Goal: Transaction & Acquisition: Purchase product/service

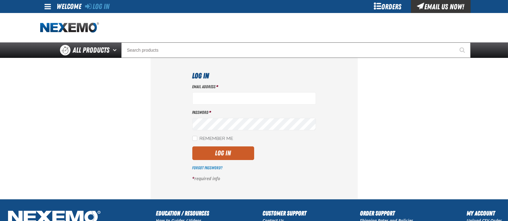
click at [226, 92] on div "Email Address *" at bounding box center [254, 94] width 124 height 21
click at [238, 112] on label "Password *" at bounding box center [254, 112] width 124 height 6
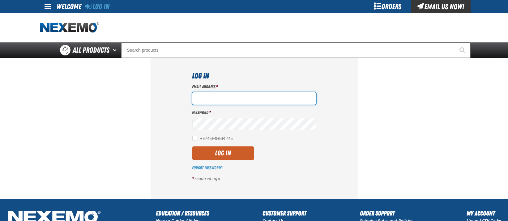
click at [236, 100] on input "Email Address *" at bounding box center [254, 98] width 124 height 12
type input "lyates@vtaig.com"
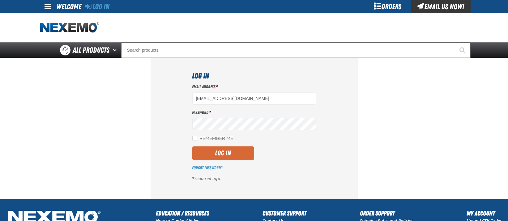
click at [235, 155] on button "Log In" at bounding box center [223, 153] width 62 height 14
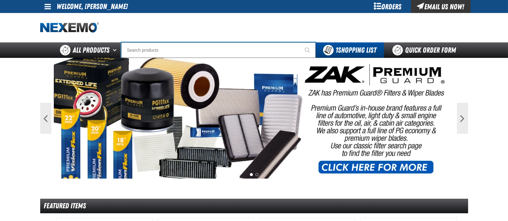
click at [161, 52] on input "Search" at bounding box center [218, 49] width 194 height 15
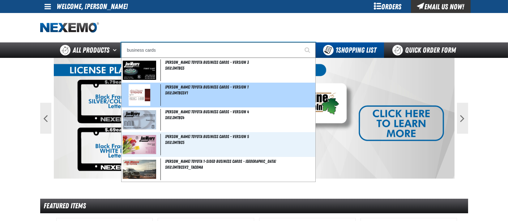
click at [194, 92] on div "Joe Myers Toyota Business Cards - Version 1 SKU:JMTBCSV1" at bounding box center [218, 95] width 194 height 25
type input "[PERSON_NAME] Toyota Business Cards - Version 1"
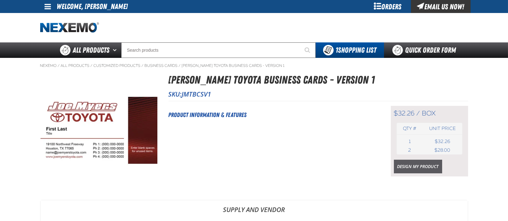
click at [414, 168] on link "Design My Product" at bounding box center [418, 167] width 48 height 14
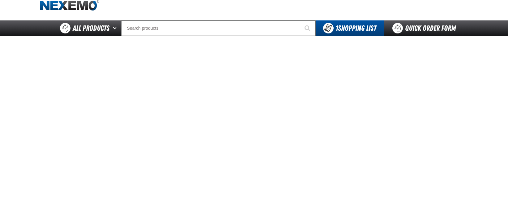
scroll to position [23, 0]
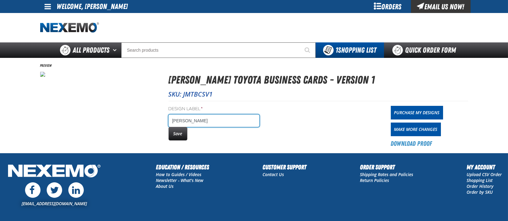
click at [222, 120] on input "Jean Rodriguez" at bounding box center [213, 120] width 91 height 12
type input "[PERSON_NAME] bc"
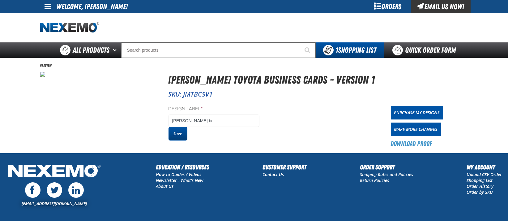
click at [179, 135] on button "Save" at bounding box center [177, 134] width 19 height 14
click at [177, 132] on button "Save" at bounding box center [177, 134] width 19 height 14
click at [413, 112] on link "Purchase My Designs" at bounding box center [417, 113] width 52 height 14
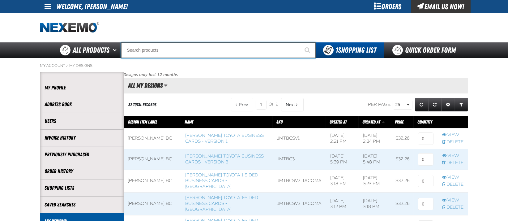
click at [181, 54] on input "Search" at bounding box center [218, 49] width 194 height 15
click at [178, 53] on input "business cards" at bounding box center [218, 49] width 194 height 15
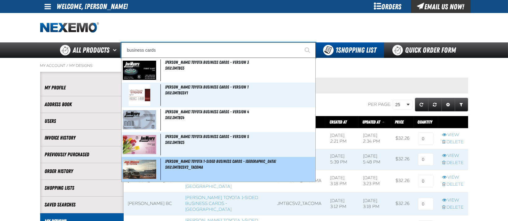
click at [185, 171] on div "Joe Myers Toyota 1-Sided Business Cards - Tacoma SKU:JMTBCSV2_TACOMA" at bounding box center [218, 169] width 194 height 25
type input "Joe Myers Toyota 1-Sided Business Cards - Tacoma"
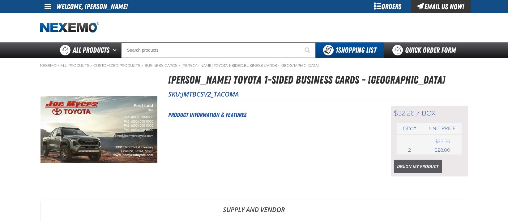
click at [413, 169] on link "Design My Product" at bounding box center [418, 167] width 48 height 14
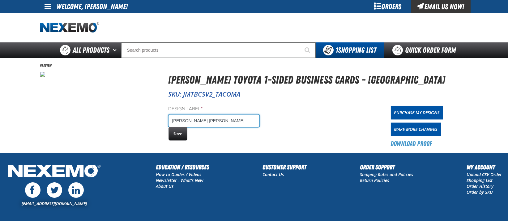
click at [236, 123] on input "Pancho Jay Aquino" at bounding box center [213, 120] width 91 height 12
type input "Pancho Jay Aquino bc"
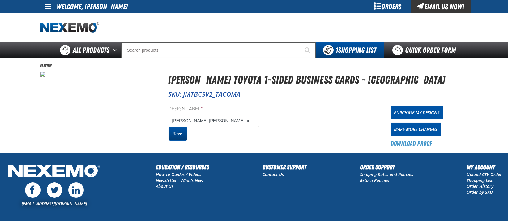
click at [182, 136] on button "Save" at bounding box center [177, 134] width 19 height 14
click at [409, 112] on link "Purchase My Designs" at bounding box center [417, 113] width 52 height 14
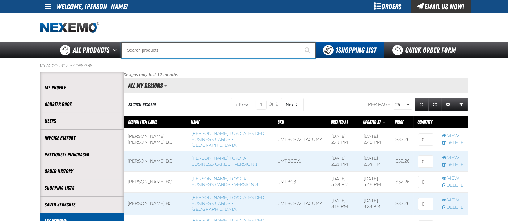
click at [190, 50] on input "Search" at bounding box center [218, 49] width 194 height 15
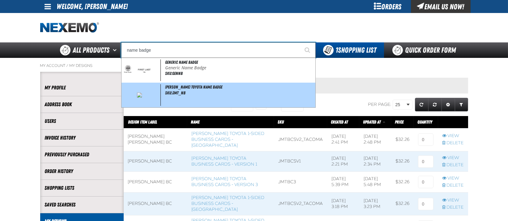
click at [194, 87] on span "[PERSON_NAME] Toyota Name Badge" at bounding box center [193, 86] width 57 height 5
type input "[PERSON_NAME] Toyota Name Badge"
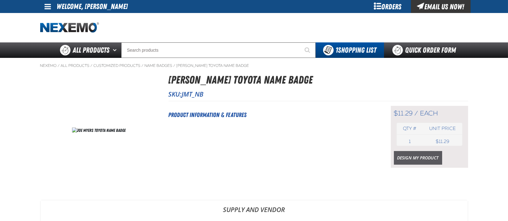
click at [417, 156] on link "Design My Product" at bounding box center [418, 158] width 48 height 14
click at [427, 158] on link "Design My Product" at bounding box center [418, 158] width 48 height 14
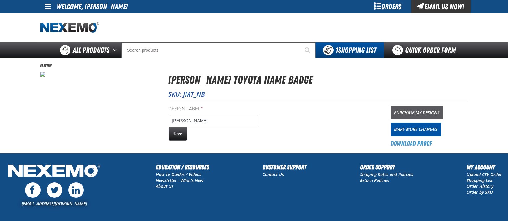
click at [414, 113] on link "Purchase My Designs" at bounding box center [417, 113] width 52 height 14
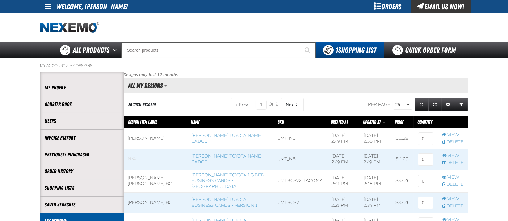
click at [232, 70] on div "My Account / My Designs" at bounding box center [254, 68] width 428 height 8
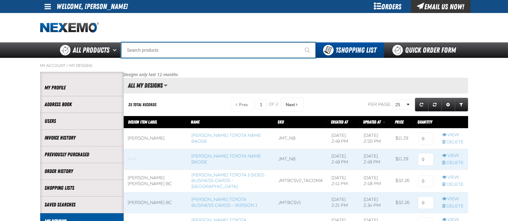
click at [201, 53] on input "Search" at bounding box center [218, 49] width 194 height 15
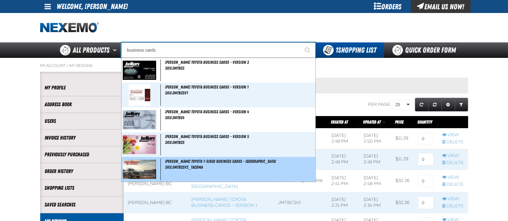
click at [177, 167] on span "SKU:JMTBCSV2_TACOMA" at bounding box center [184, 166] width 38 height 5
type input "[PERSON_NAME] Toyota 1-Sided Business Cards - [GEOGRAPHIC_DATA]"
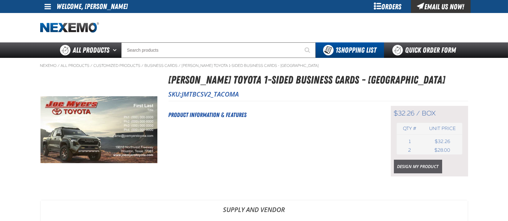
click at [404, 168] on link "Design My Product" at bounding box center [418, 167] width 48 height 14
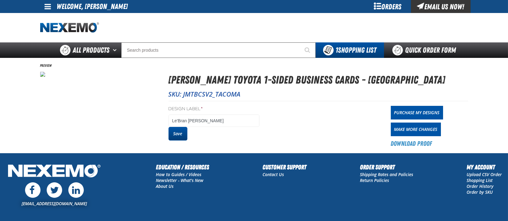
click at [181, 134] on button "Save" at bounding box center [177, 134] width 19 height 14
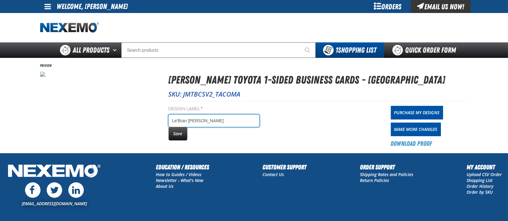
click at [228, 126] on input "Le'Bran [PERSON_NAME]" at bounding box center [213, 120] width 91 height 12
type input "Le'Bran [PERSON_NAME]"
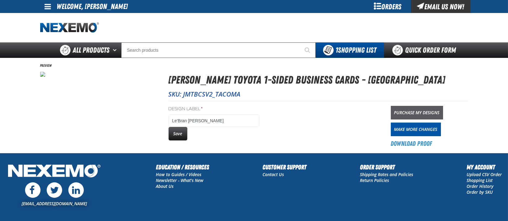
click at [411, 113] on link "Purchase My Designs" at bounding box center [417, 113] width 52 height 14
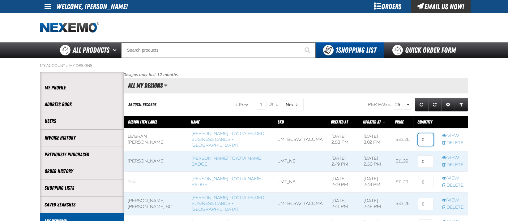
click at [423, 140] on input at bounding box center [425, 139] width 15 height 12
type input "2"
click at [426, 156] on input at bounding box center [425, 161] width 15 height 12
type input "1"
click at [427, 199] on input at bounding box center [425, 204] width 15 height 12
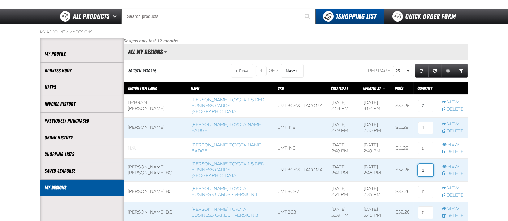
scroll to position [36, 0]
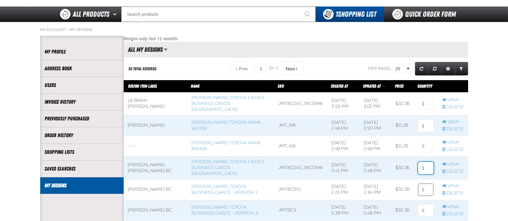
type input "1"
click at [423, 183] on input at bounding box center [425, 189] width 15 height 12
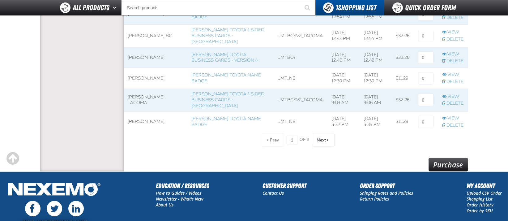
scroll to position [517, 0]
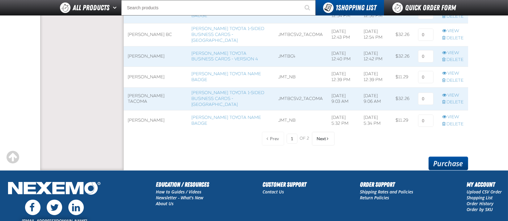
type input "2"
click at [450, 165] on link "Purchase" at bounding box center [448, 163] width 40 height 14
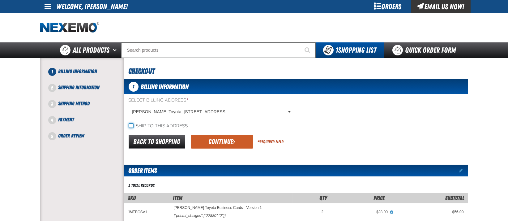
click at [129, 126] on input "Ship to this address" at bounding box center [131, 125] width 5 height 5
checkbox input "true"
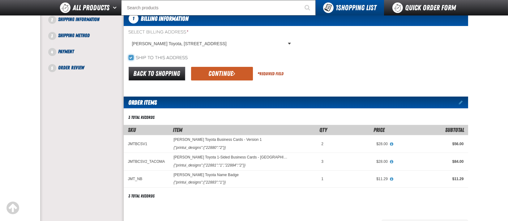
scroll to position [53, 0]
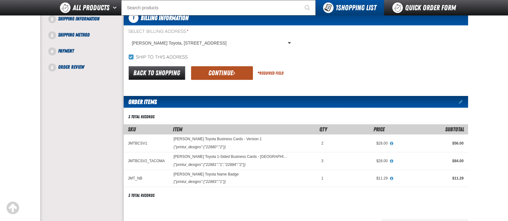
click at [236, 72] on button "Continue" at bounding box center [222, 73] width 62 height 14
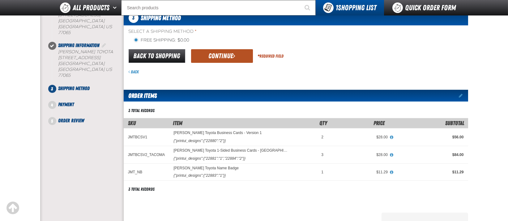
click at [230, 58] on button "Continue" at bounding box center [222, 56] width 62 height 14
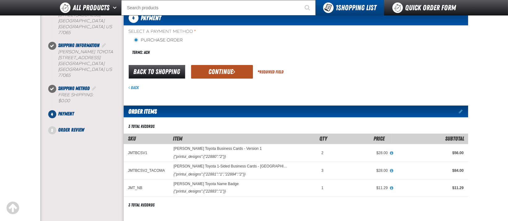
click at [224, 71] on button "Continue" at bounding box center [222, 72] width 62 height 14
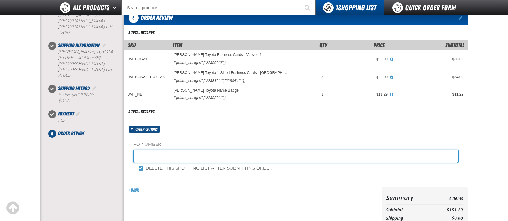
click at [158, 153] on input "text" at bounding box center [296, 156] width 325 height 12
type input "a"
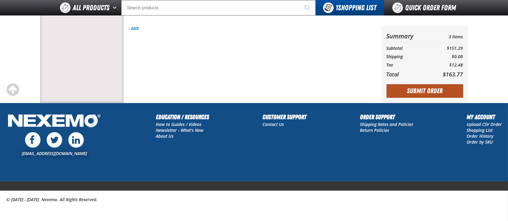
type input "ATTN: LINDA YATES"
click at [417, 90] on button "Submit Order" at bounding box center [424, 91] width 77 height 14
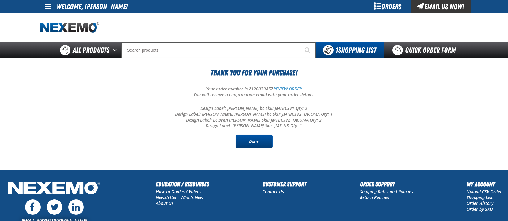
click at [259, 143] on link "Done" at bounding box center [254, 141] width 37 height 14
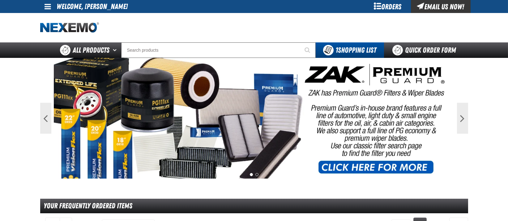
click at [377, 6] on div "Orders" at bounding box center [387, 6] width 46 height 13
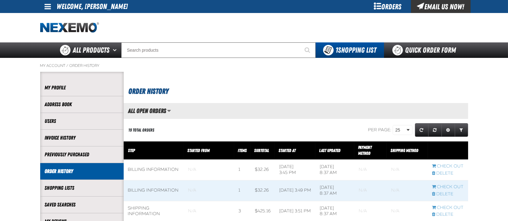
click at [46, 9] on span at bounding box center [48, 6] width 6 height 7
click at [50, 30] on link "Sign Out Sign Out" at bounding box center [53, 30] width 21 height 6
